Goal: Find specific page/section: Find specific page/section

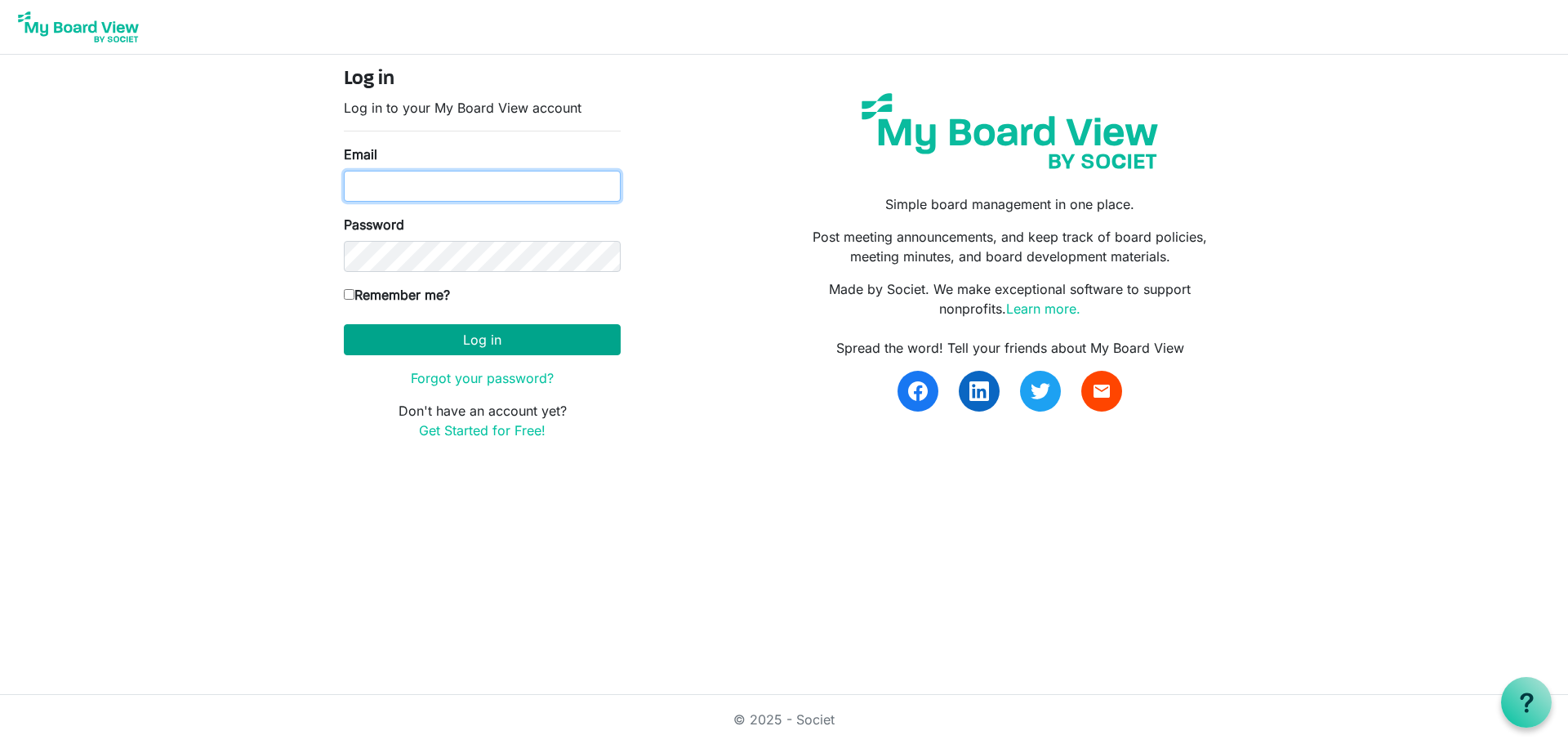
type input "[PERSON_NAME][EMAIL_ADDRESS][DOMAIN_NAME]"
click at [504, 331] on button "Log in" at bounding box center [483, 339] width 277 height 31
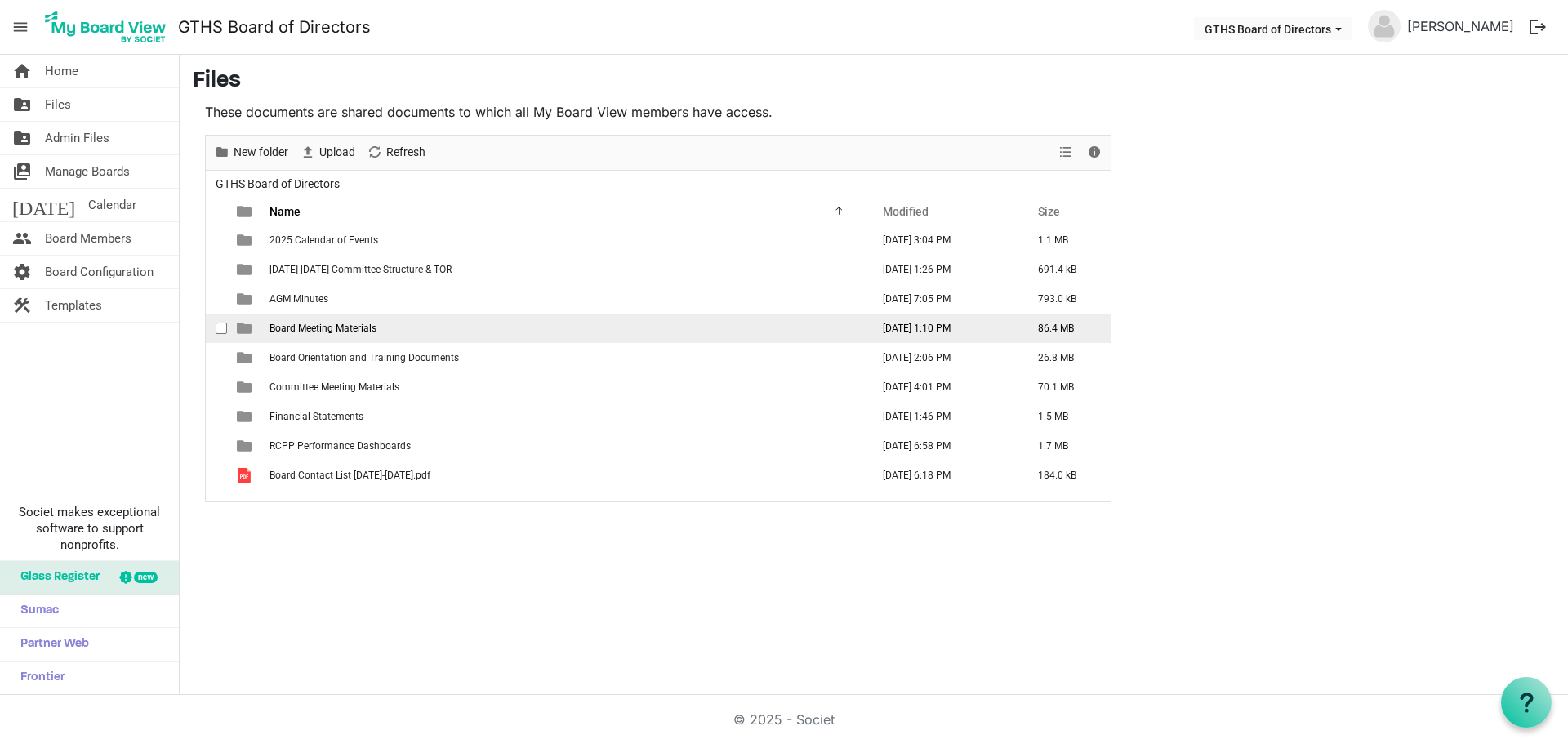
click at [398, 338] on td "Board Meeting Materials" at bounding box center [564, 328] width 601 height 29
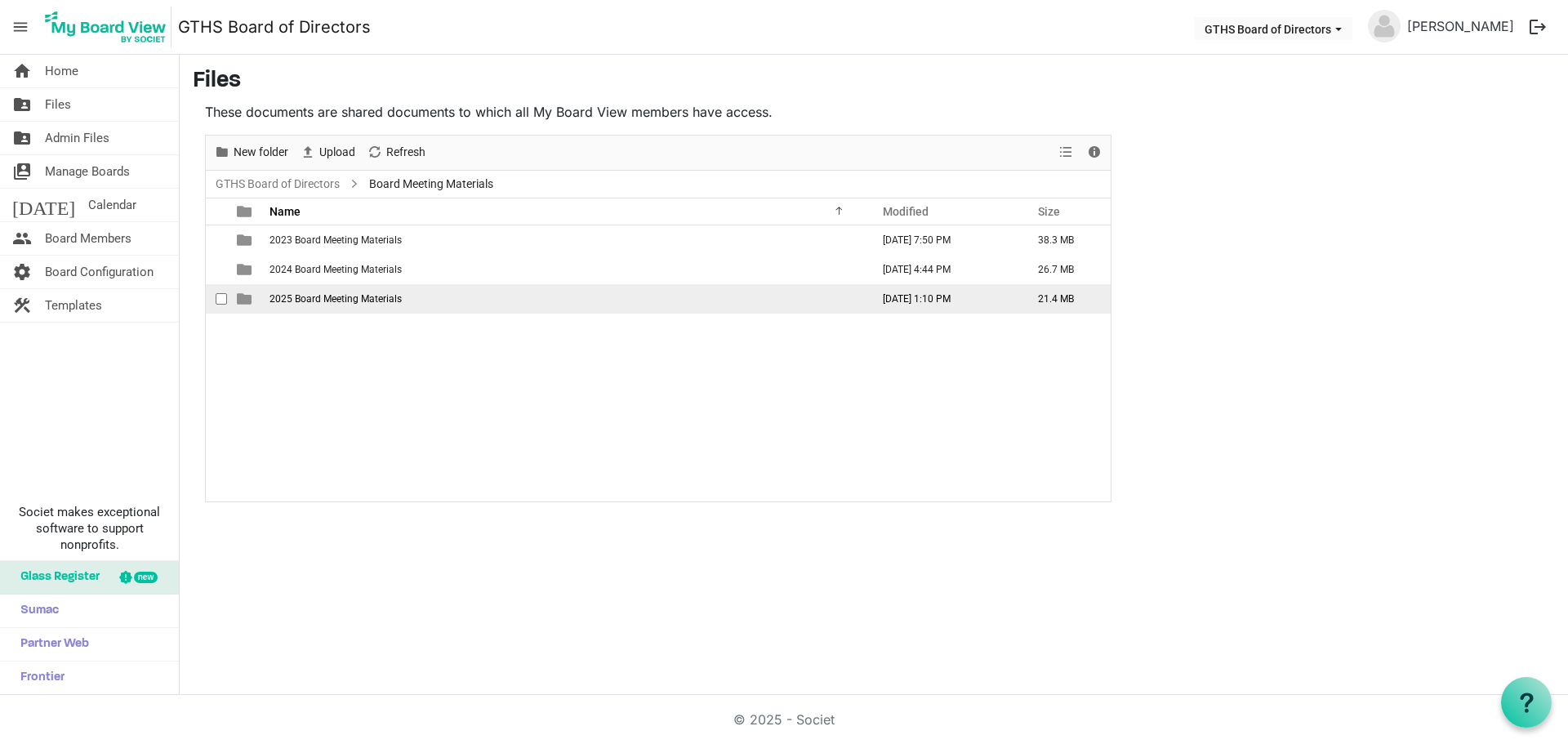
click at [356, 306] on td "2025 Board Meeting Materials" at bounding box center [564, 299] width 601 height 29
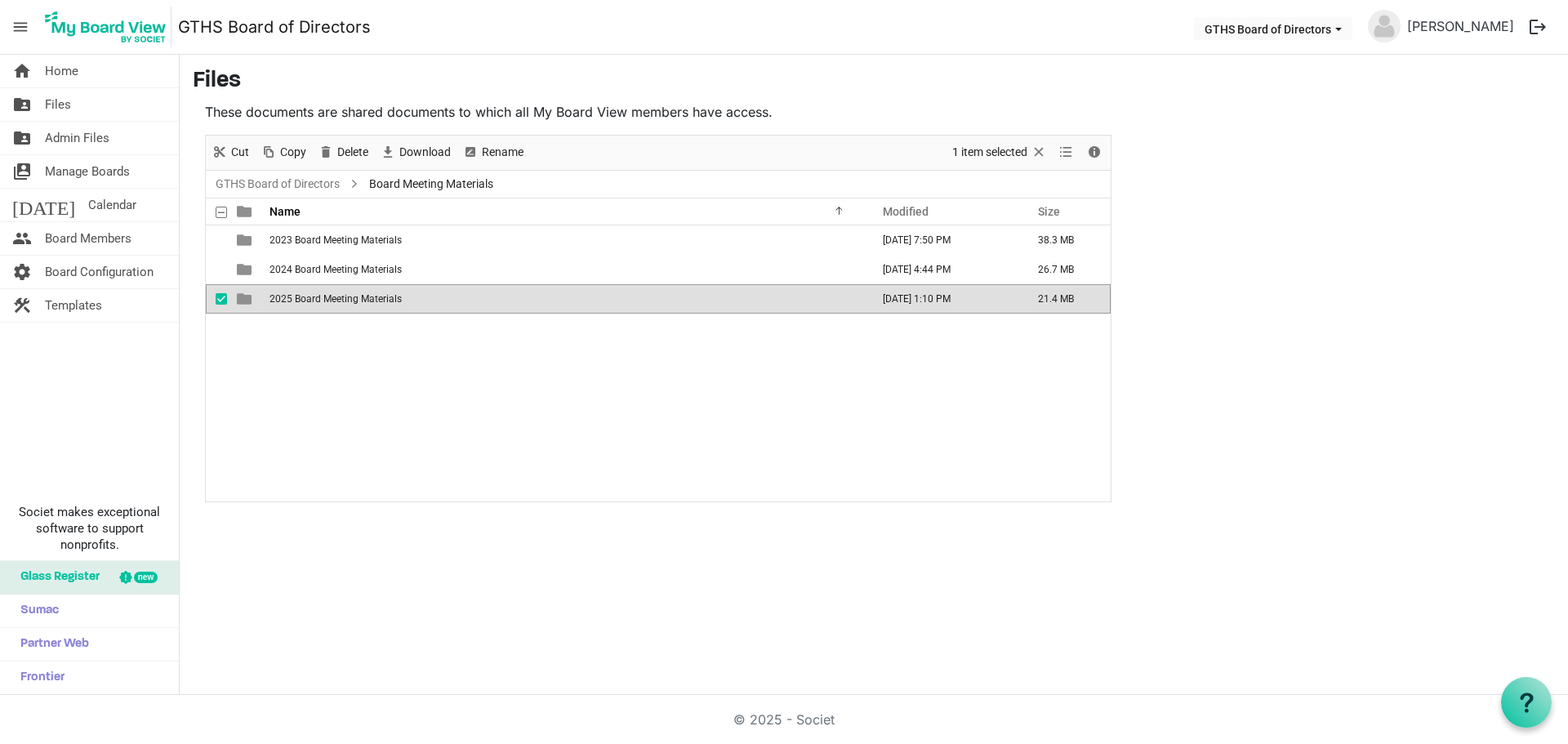
click at [356, 306] on td "2025 Board Meeting Materials" at bounding box center [564, 299] width 601 height 29
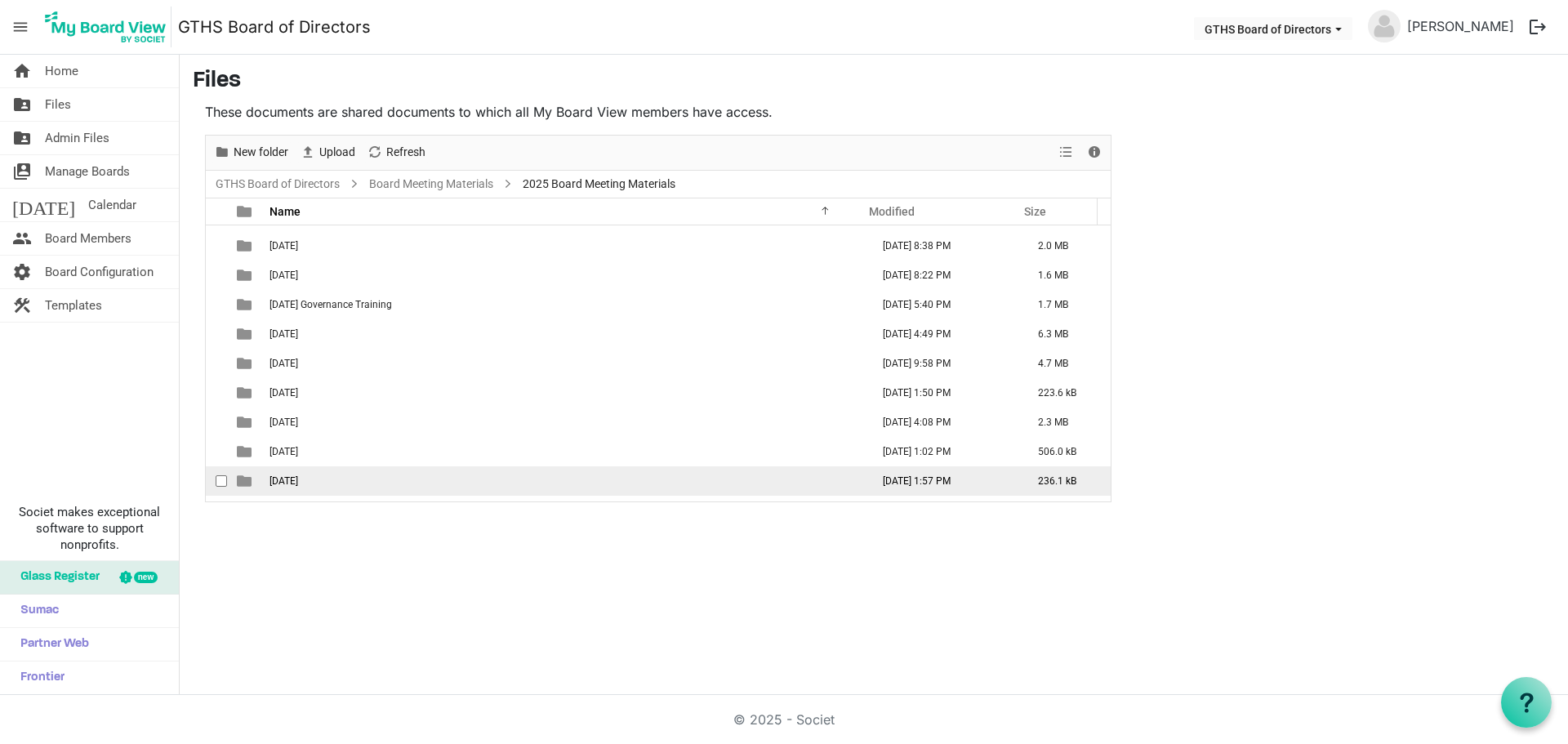
scroll to position [77, 0]
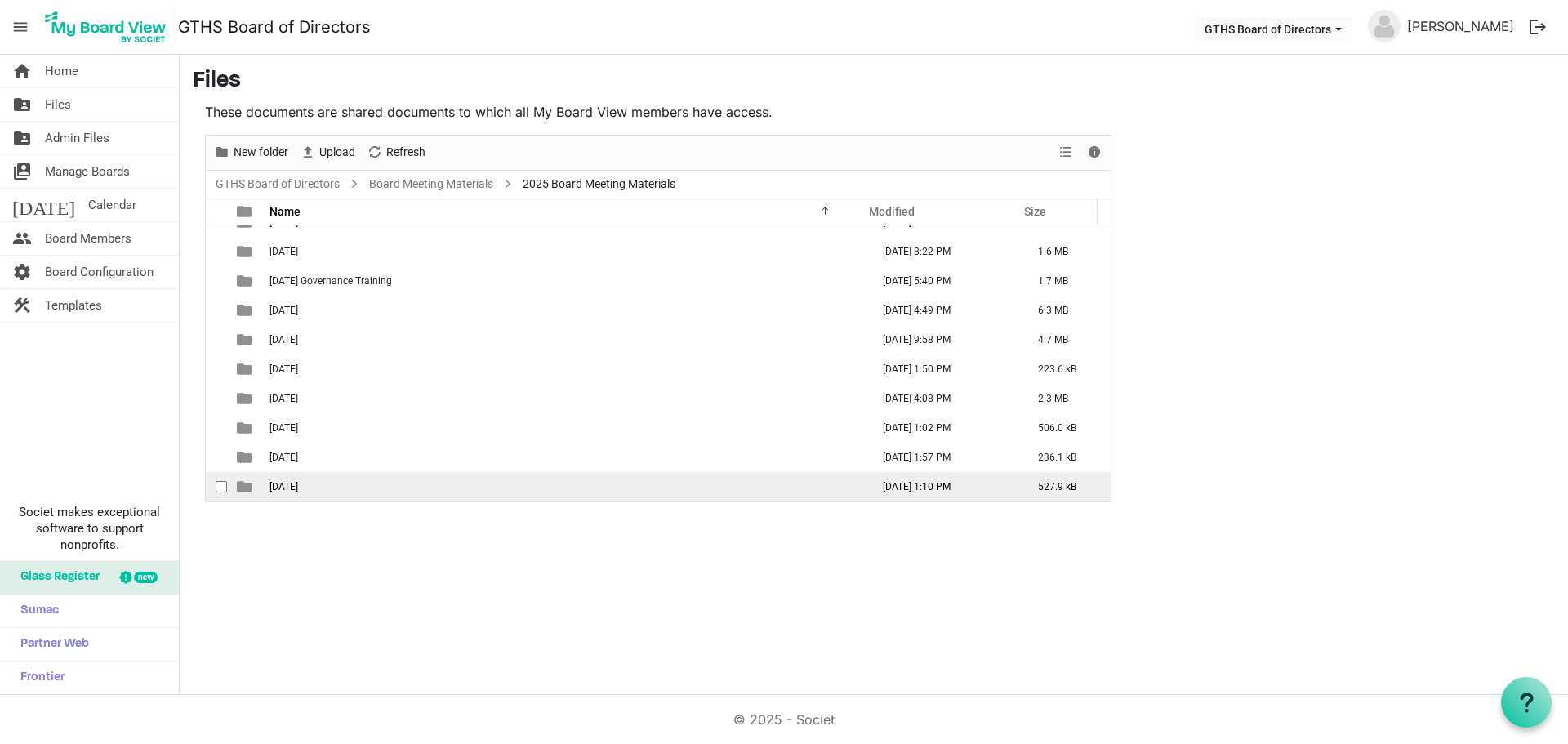
click at [293, 481] on span "[DATE]" at bounding box center [284, 486] width 28 height 11
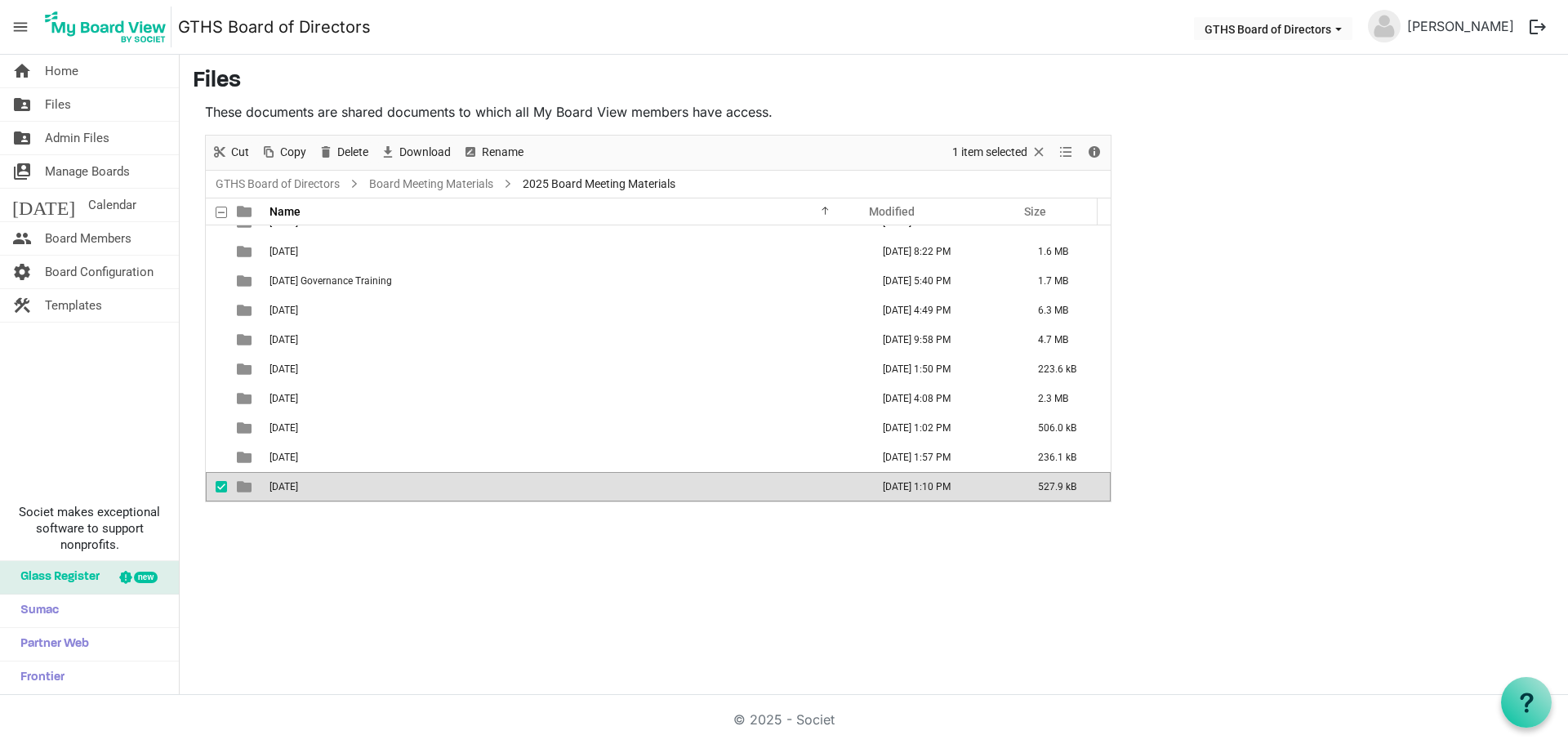
click at [293, 481] on span "[DATE]" at bounding box center [284, 486] width 28 height 11
